Goal: Task Accomplishment & Management: Manage account settings

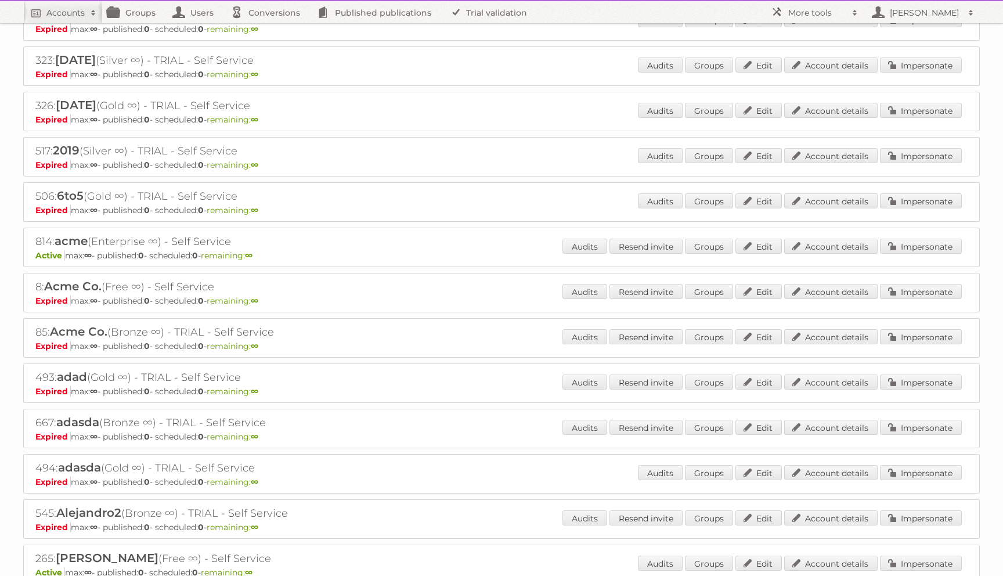
scroll to position [471, 0]
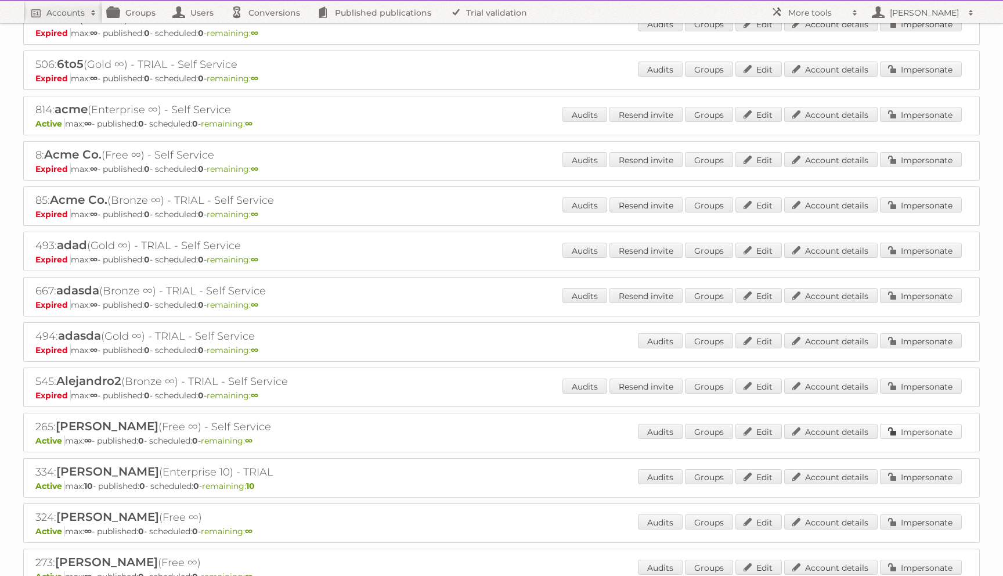
click at [899, 431] on link "Impersonate" at bounding box center [921, 431] width 82 height 15
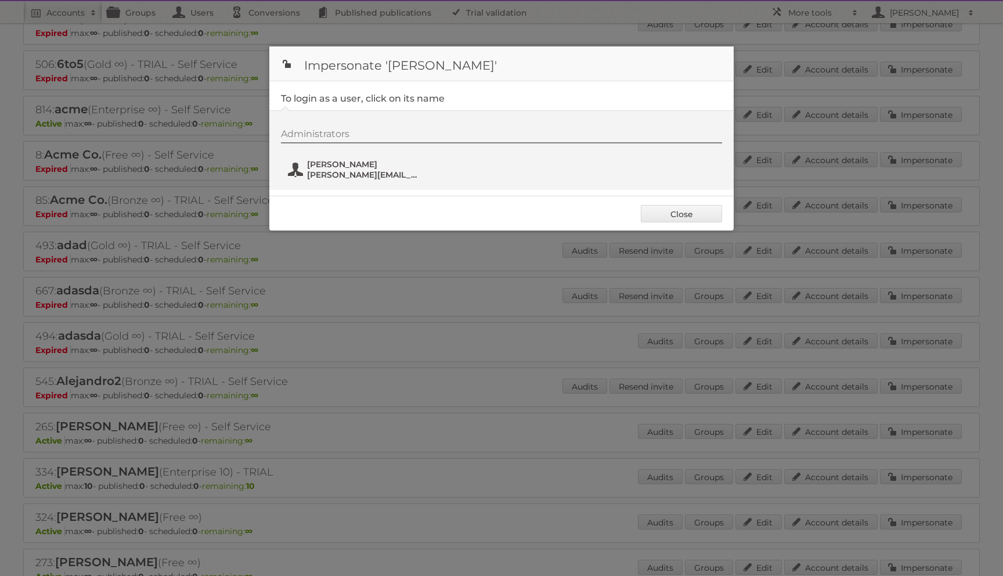
click at [327, 170] on span "alexey+test@publitas.com" at bounding box center [363, 175] width 113 height 10
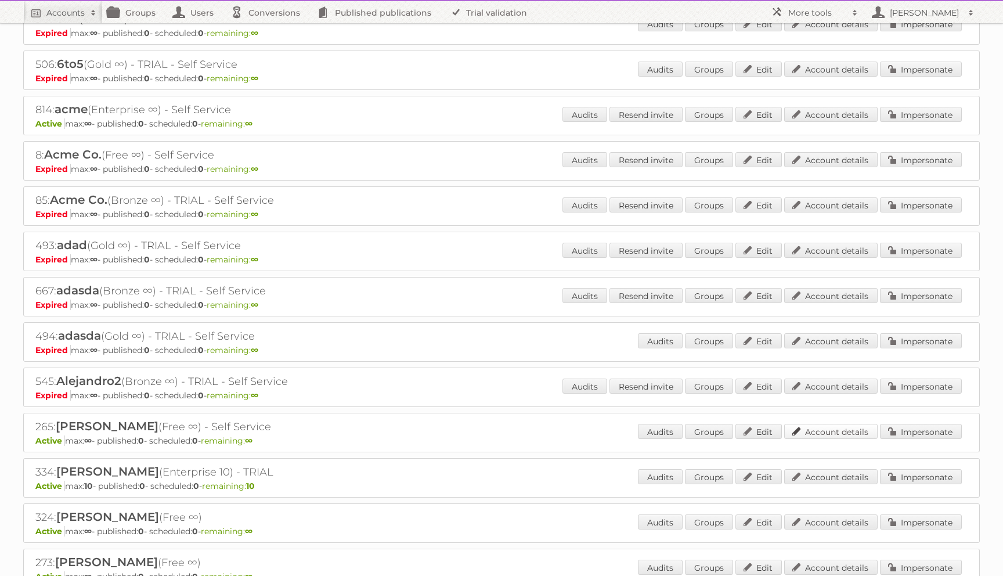
click at [809, 431] on link "Account details" at bounding box center [830, 431] width 93 height 15
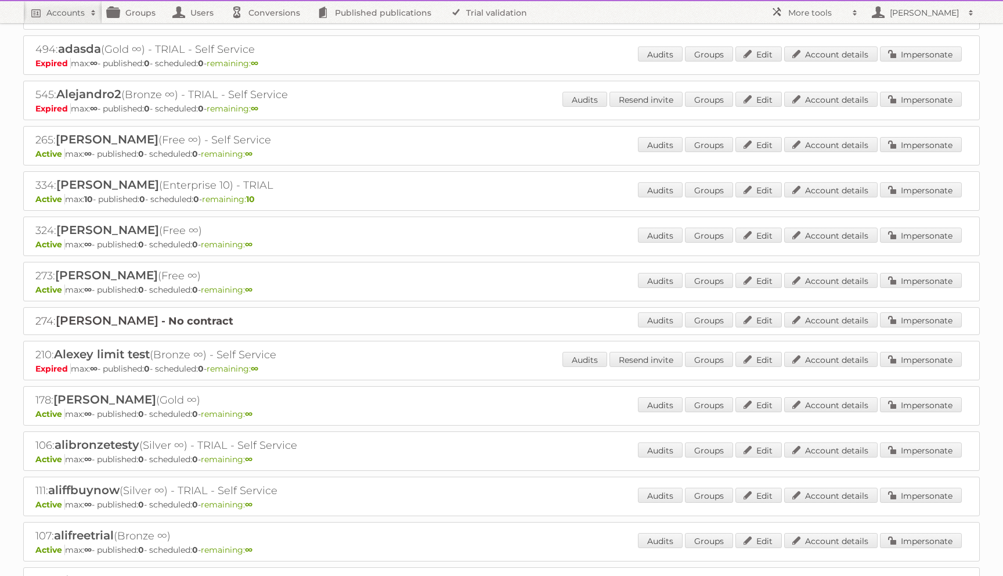
scroll to position [794, 0]
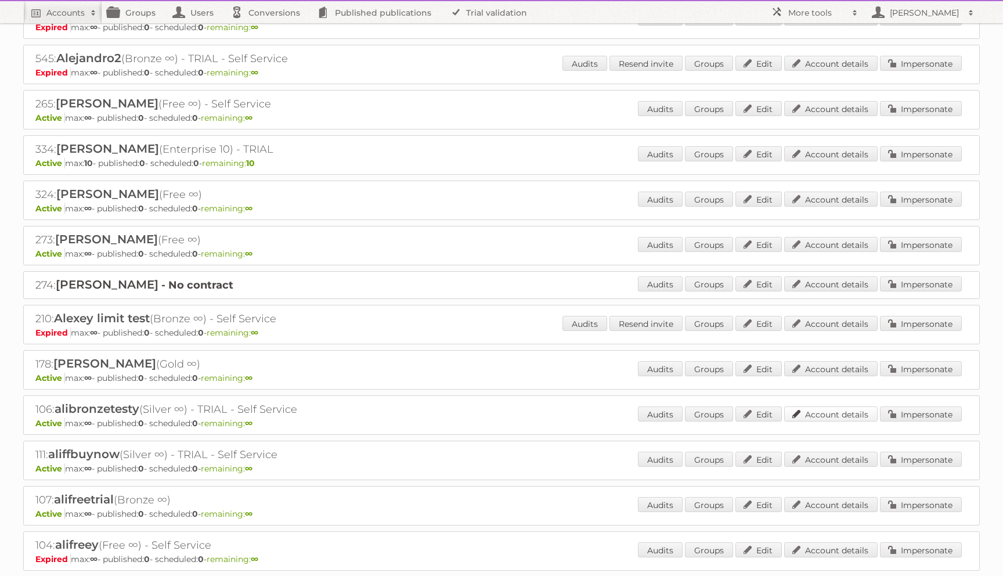
click at [831, 410] on link "Account details" at bounding box center [830, 413] width 93 height 15
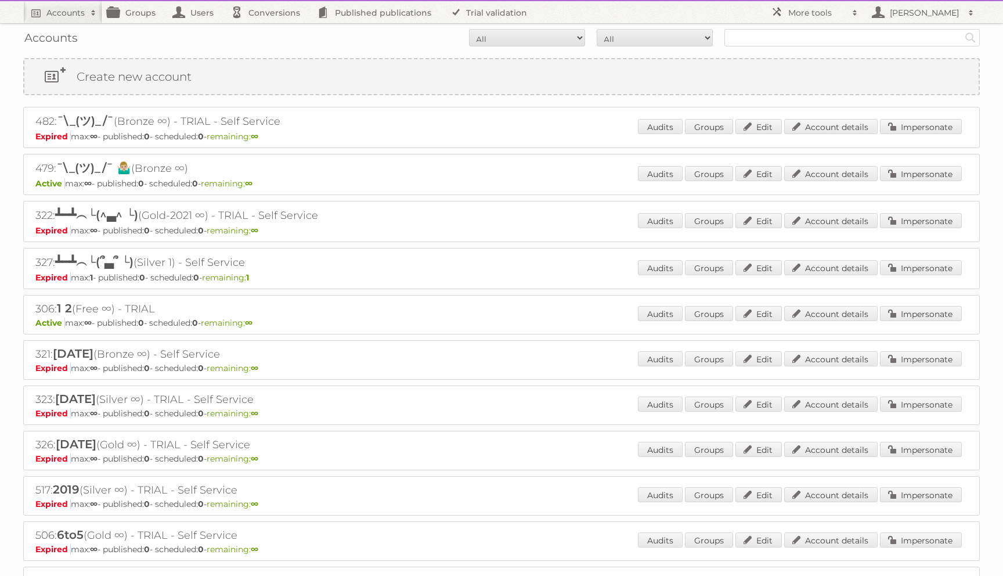
scroll to position [729, 0]
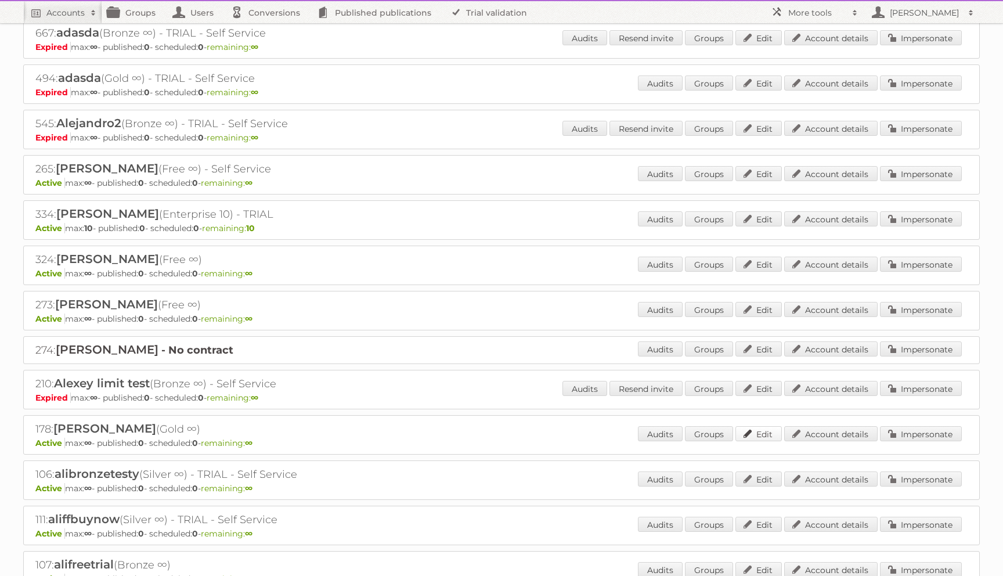
click at [769, 430] on link "Edit" at bounding box center [759, 433] width 46 height 15
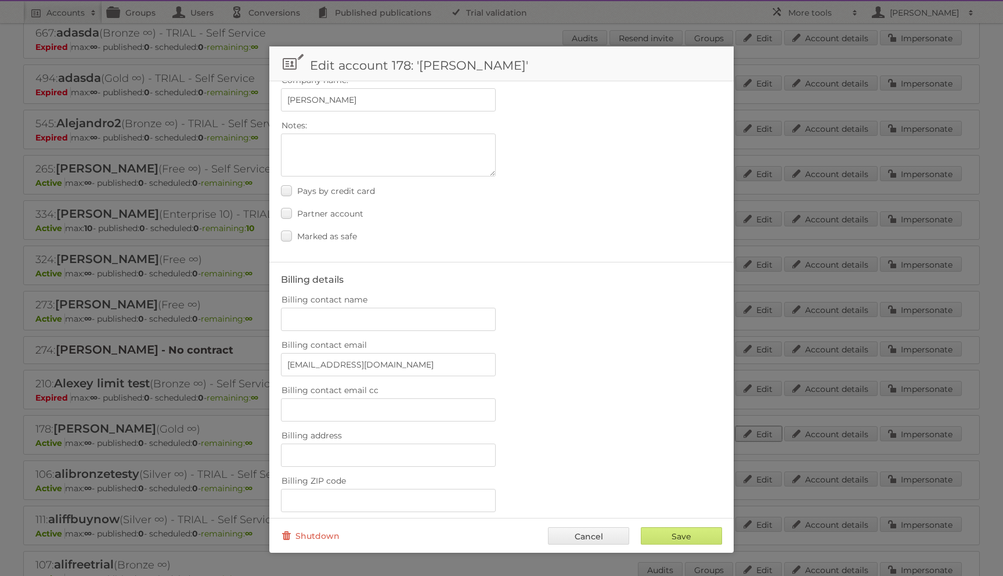
scroll to position [40, 0]
click at [593, 535] on link "Cancel" at bounding box center [588, 535] width 81 height 17
